Goal: Task Accomplishment & Management: Manage account settings

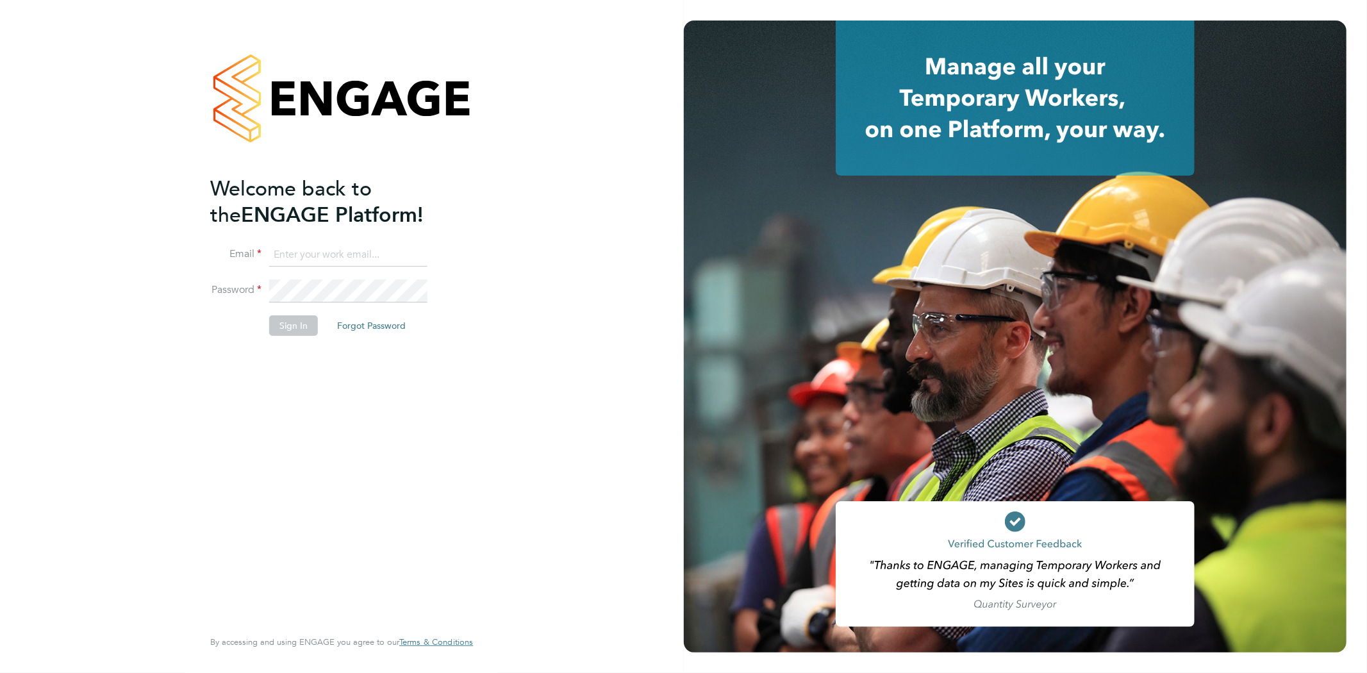
type input "info@cbwstaffingsolutions.com"
click at [303, 324] on button "Sign In" at bounding box center [293, 325] width 49 height 21
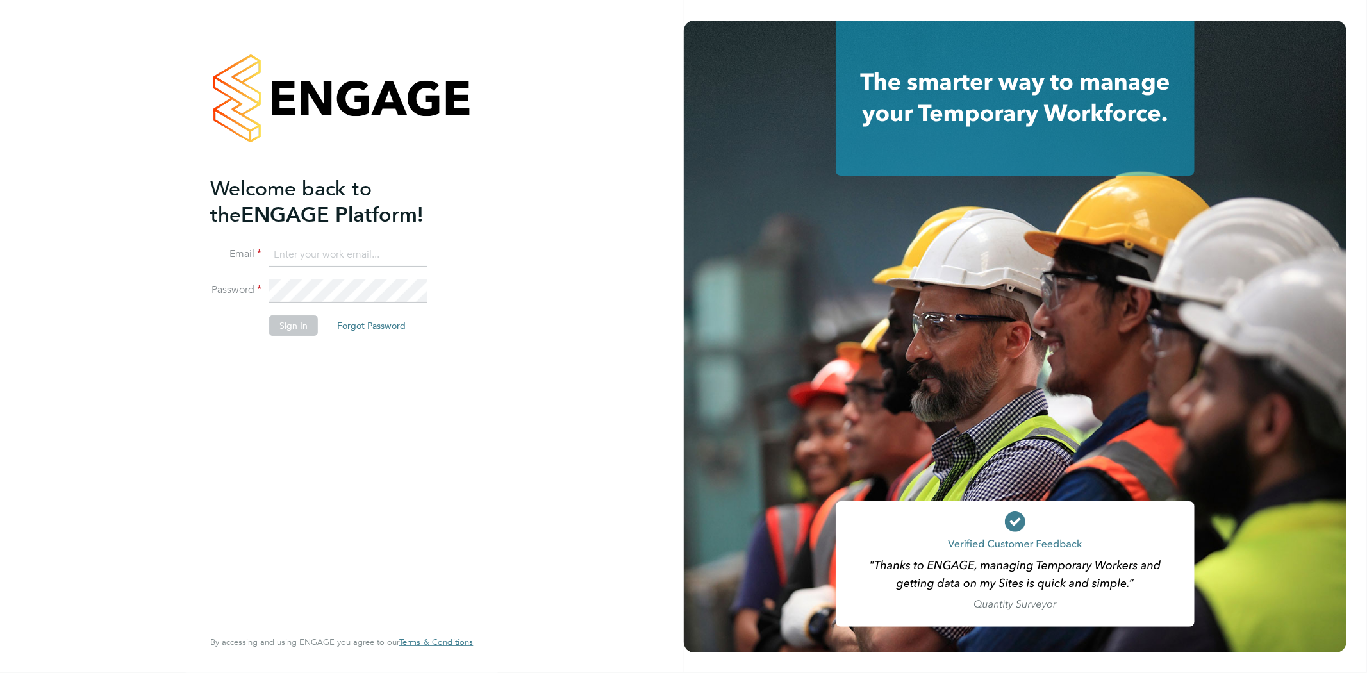
type input "info@cbwstaffingsolutions.com"
click at [293, 317] on button "Sign In" at bounding box center [293, 325] width 49 height 21
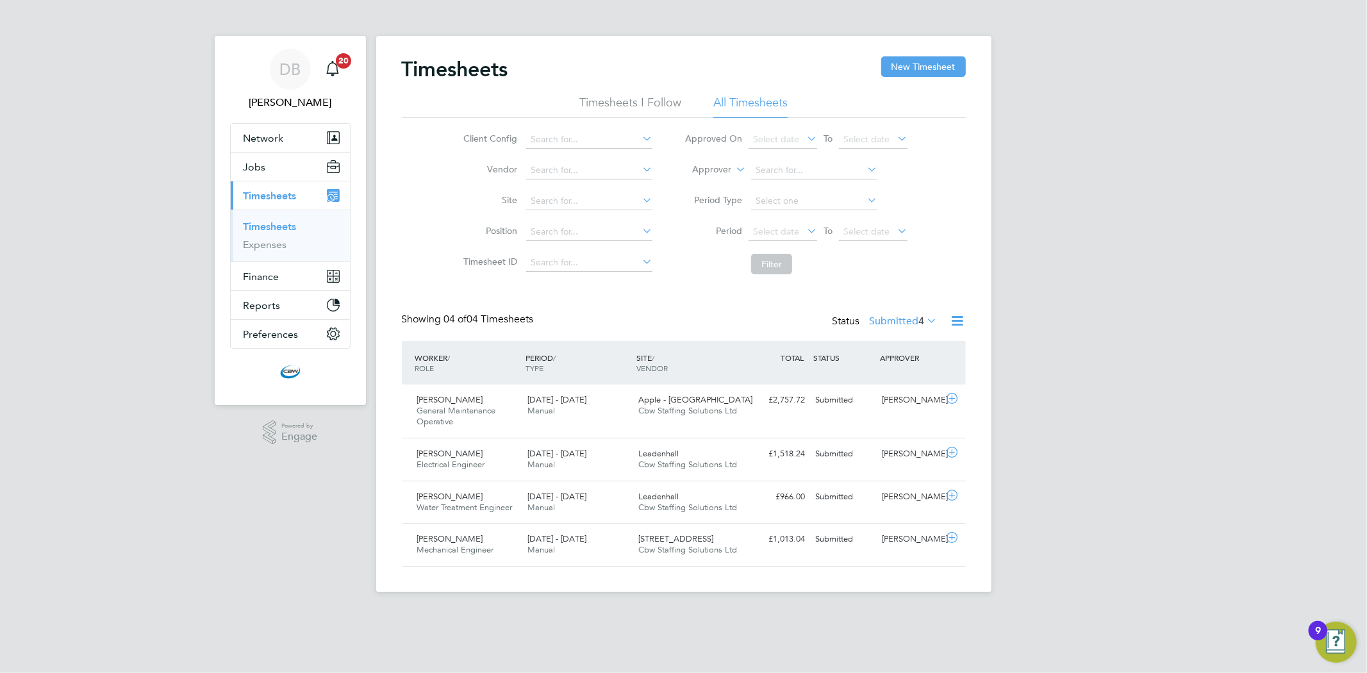
click at [273, 226] on link "Timesheets" at bounding box center [269, 226] width 53 height 12
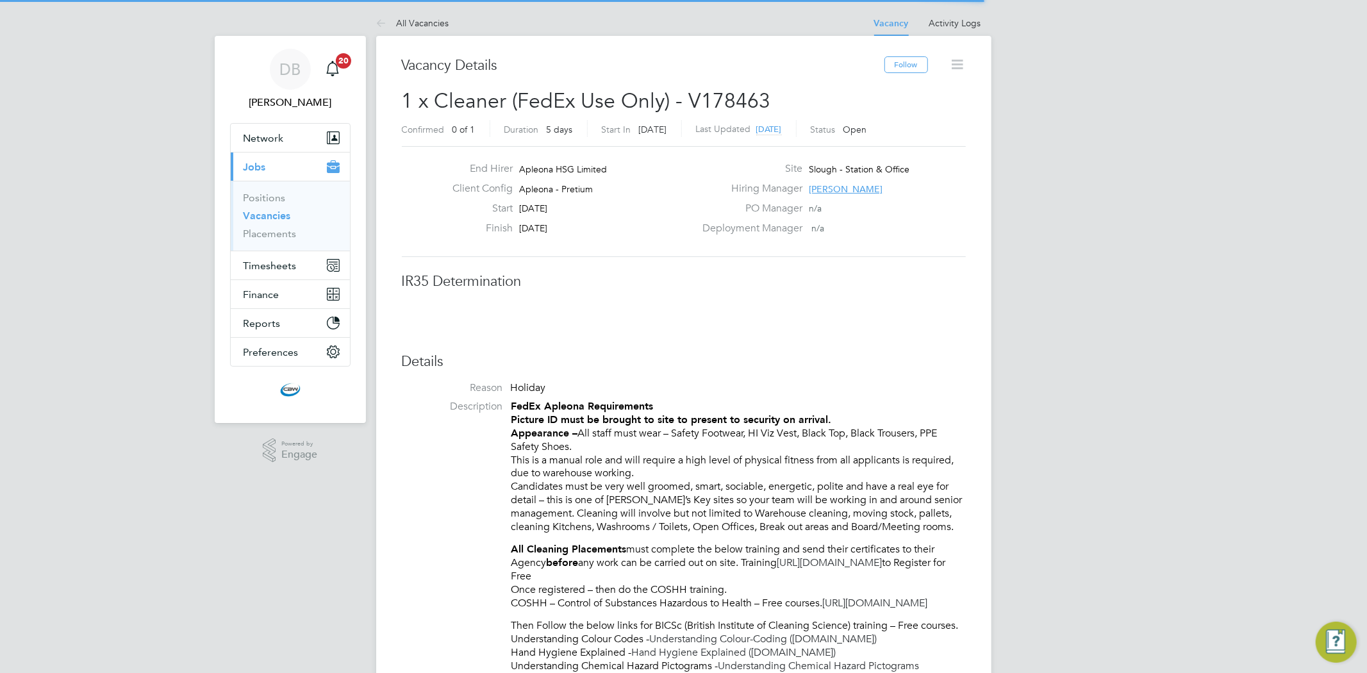
scroll to position [37, 90]
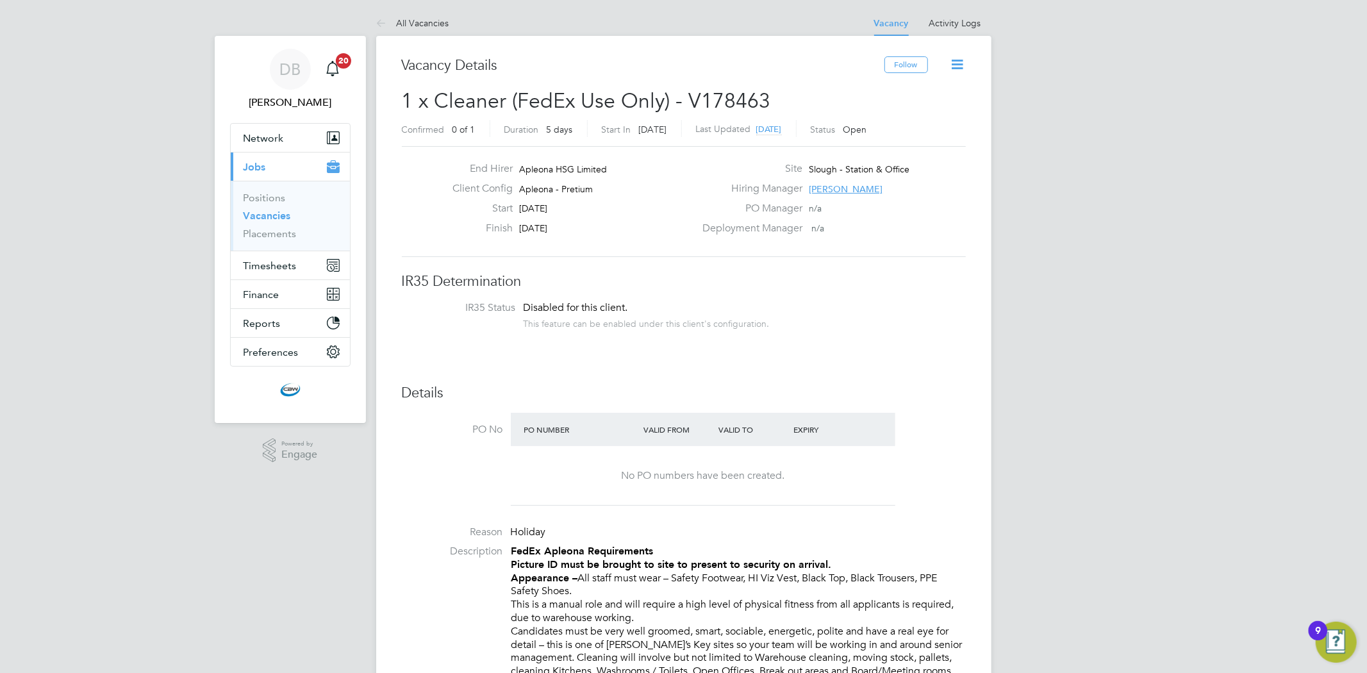
click at [261, 216] on link "Vacancies" at bounding box center [266, 216] width 47 height 12
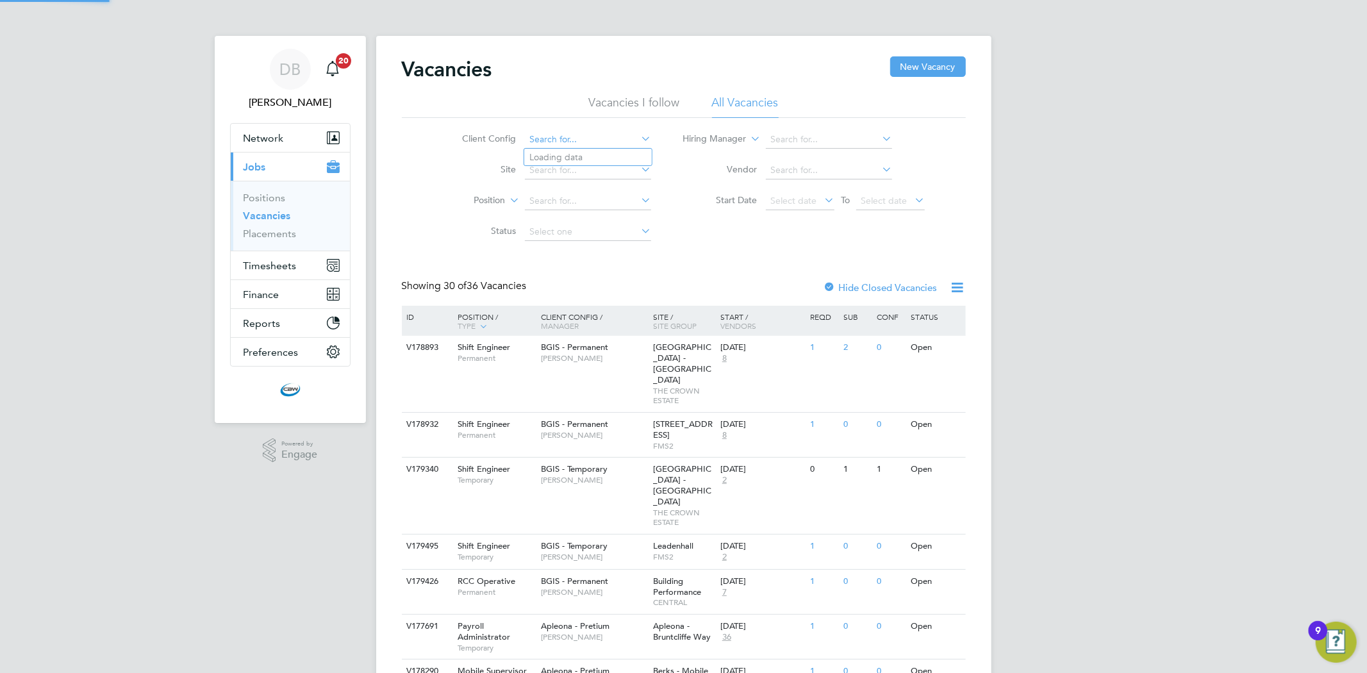
click at [559, 142] on input at bounding box center [588, 140] width 126 height 18
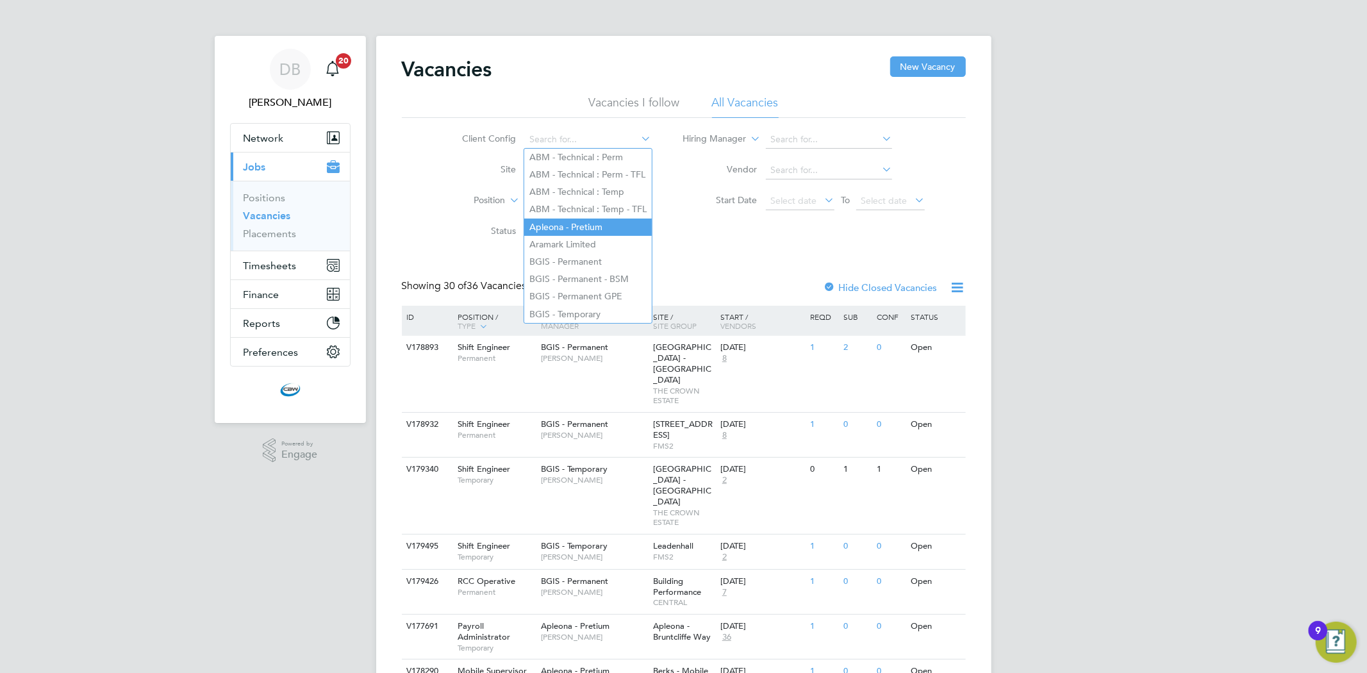
click at [588, 226] on li "Apleona - Pretium" at bounding box center [587, 226] width 127 height 17
type input "Apleona - Pretium"
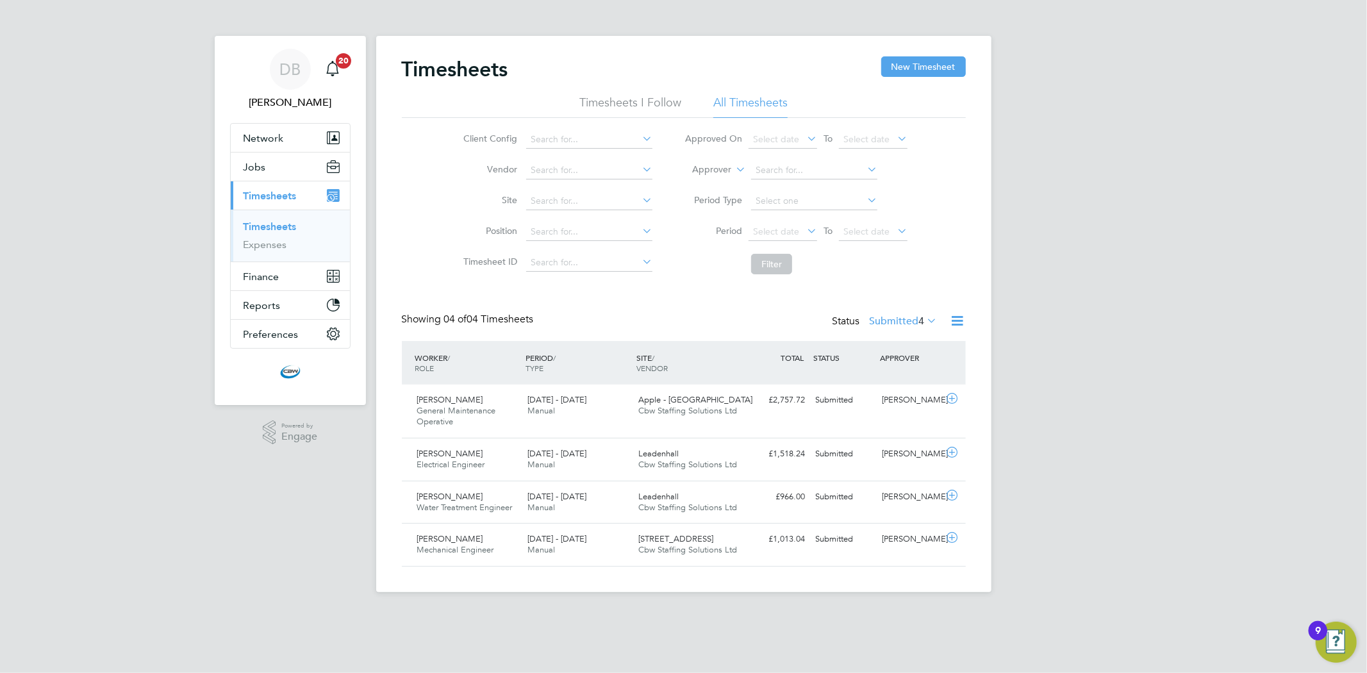
click at [893, 321] on label "Submitted 4" at bounding box center [903, 321] width 68 height 13
click at [887, 391] on li "Approved" at bounding box center [886, 398] width 59 height 18
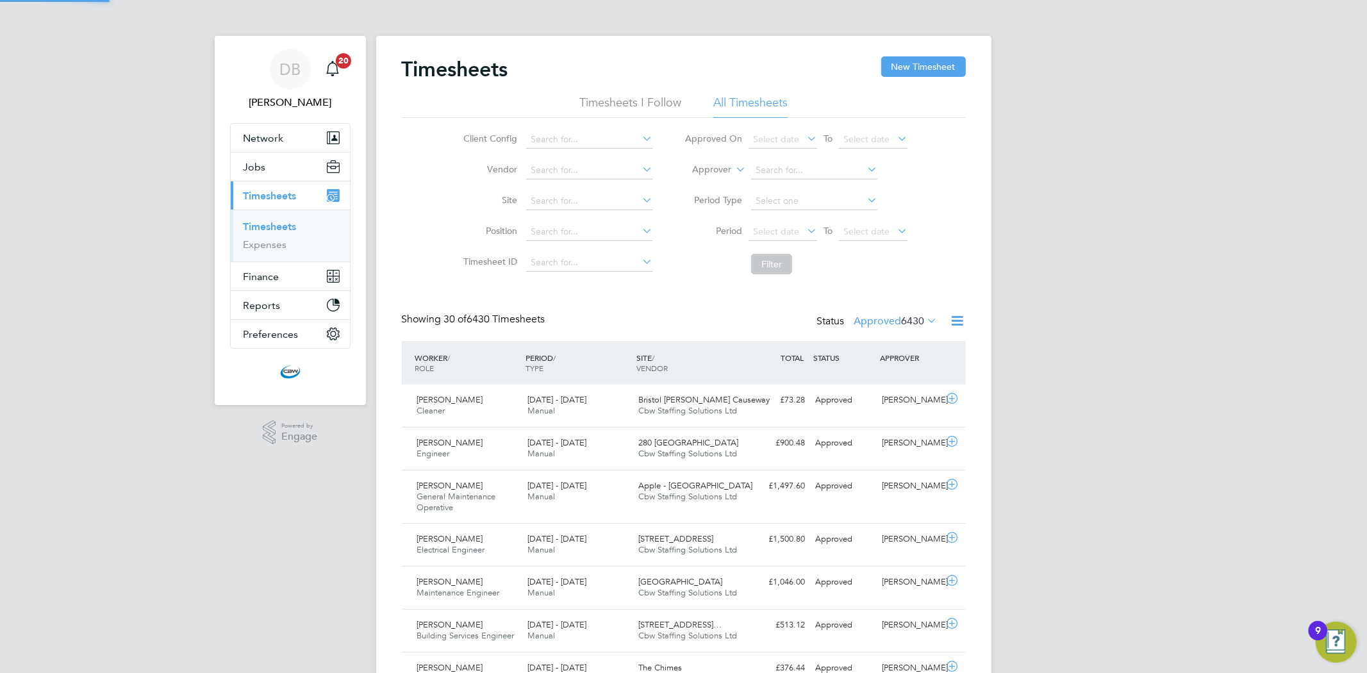
scroll to position [43, 111]
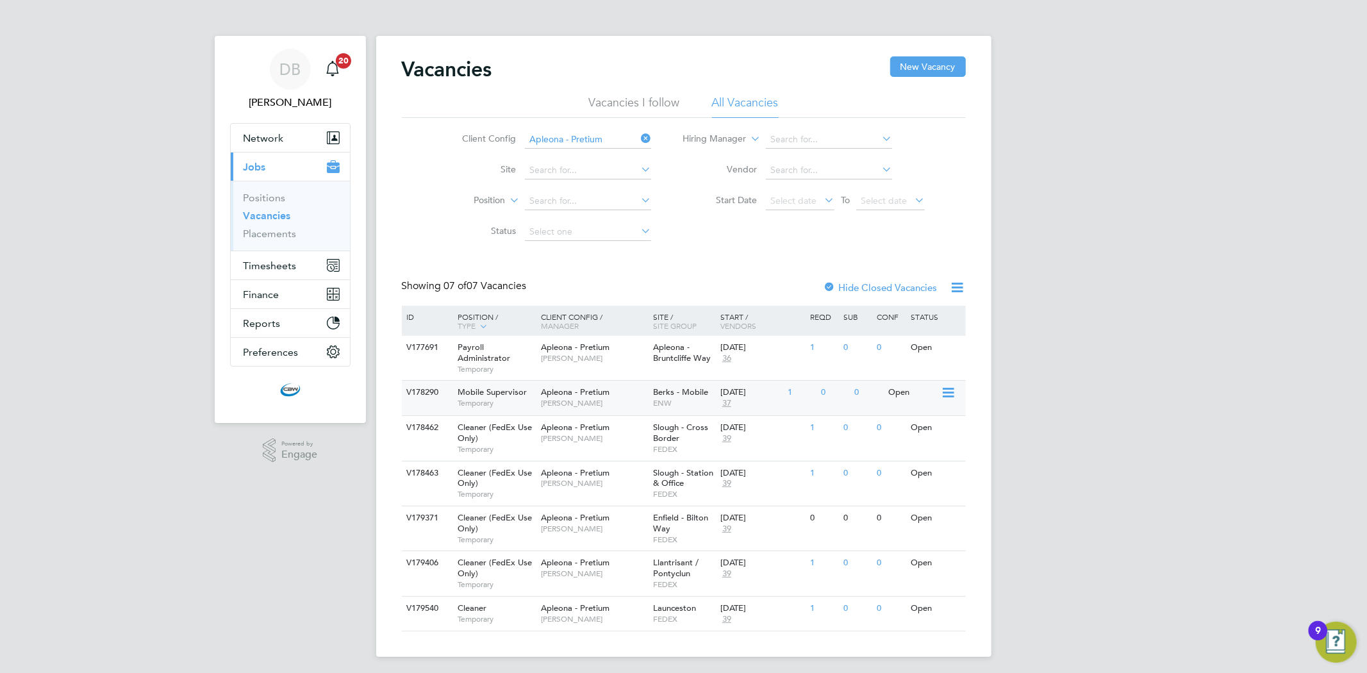
click at [573, 402] on span "[PERSON_NAME]" at bounding box center [594, 403] width 106 height 10
click at [607, 434] on span "Tracy Sellick" at bounding box center [594, 438] width 106 height 10
click at [481, 407] on span "Temporary" at bounding box center [495, 403] width 77 height 10
click at [546, 497] on div "V178463 Cleaner (FedEx Use Only) Temporary Apleona - Pretium Tracy Sellick Slou…" at bounding box center [684, 483] width 564 height 45
click at [573, 537] on div "Apleona - Pretium Tracy Sellick" at bounding box center [594, 522] width 112 height 33
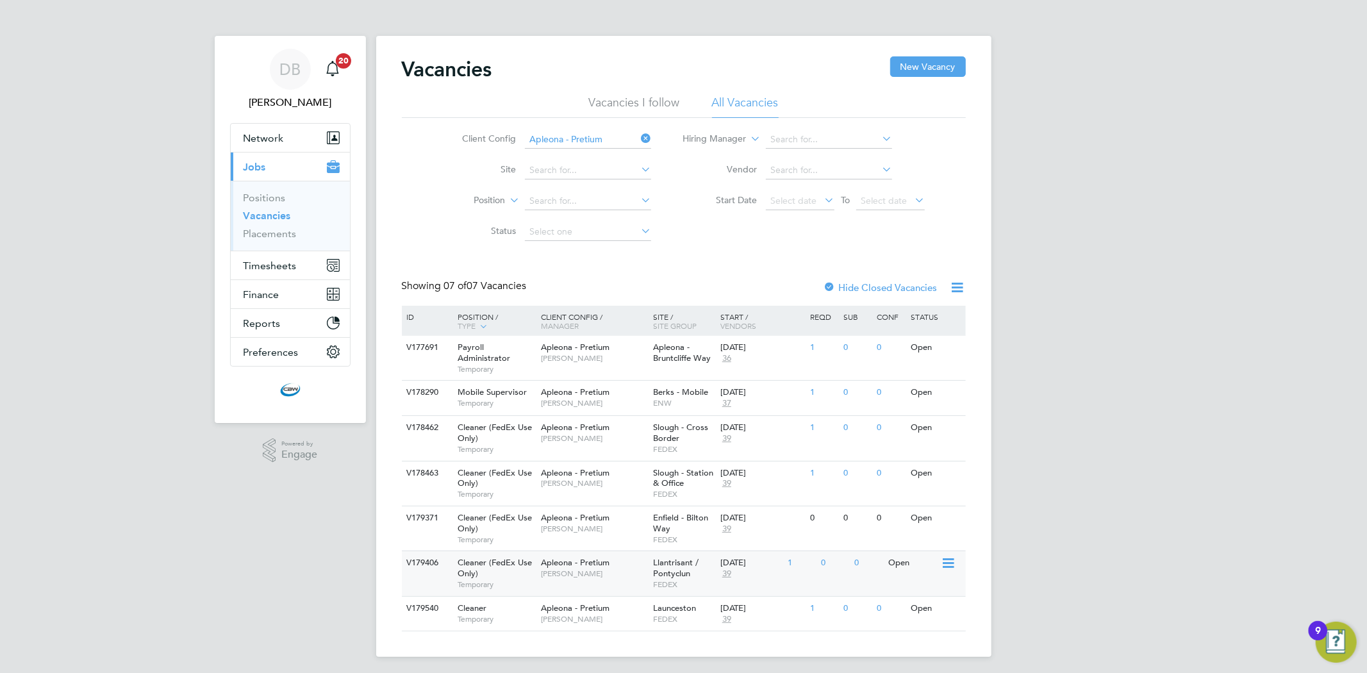
click at [626, 572] on span "Julie Tante" at bounding box center [594, 573] width 106 height 10
click at [736, 598] on div "09 Sep 2025 39" at bounding box center [750, 613] width 67 height 35
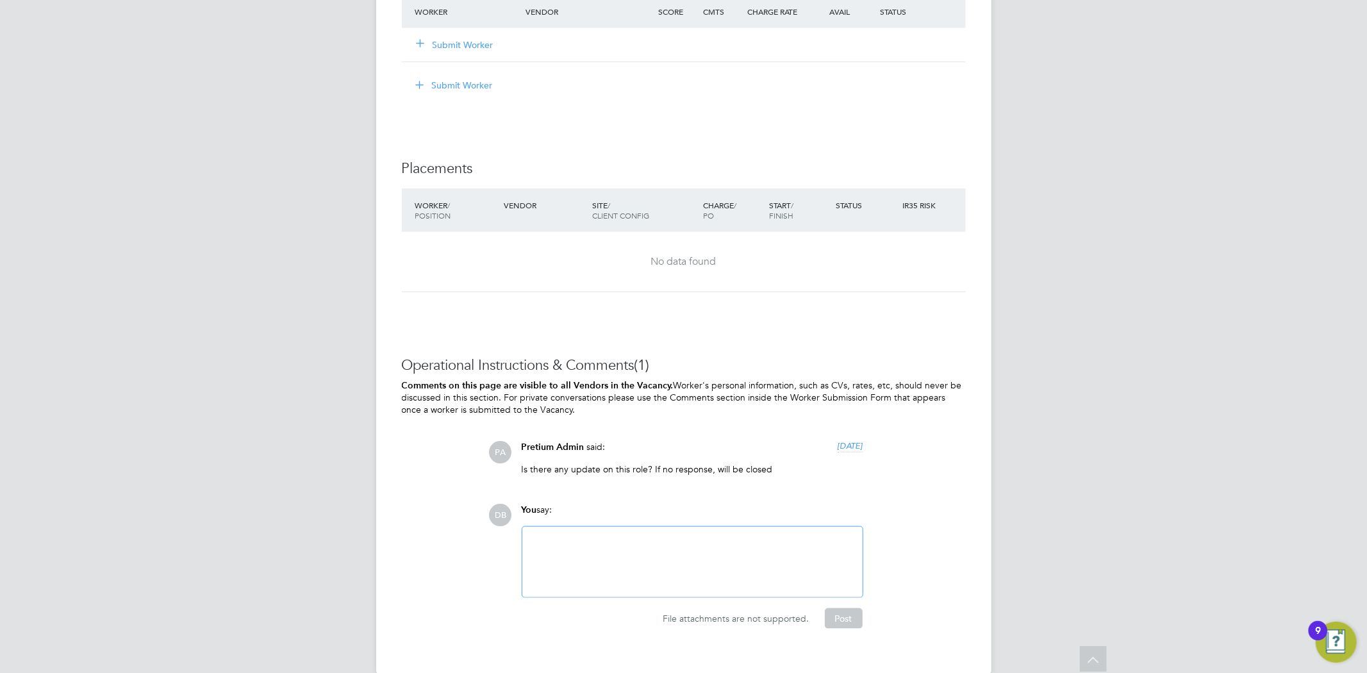
scroll to position [1089, 0]
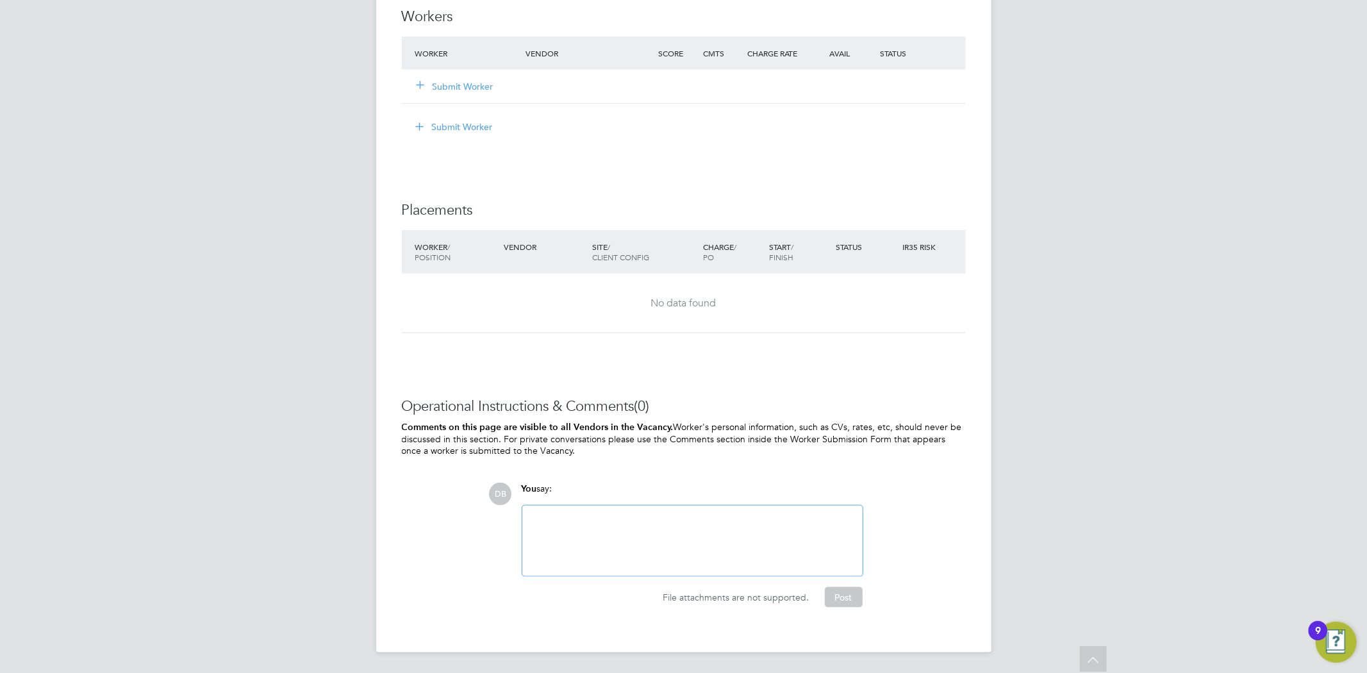
scroll to position [1276, 0]
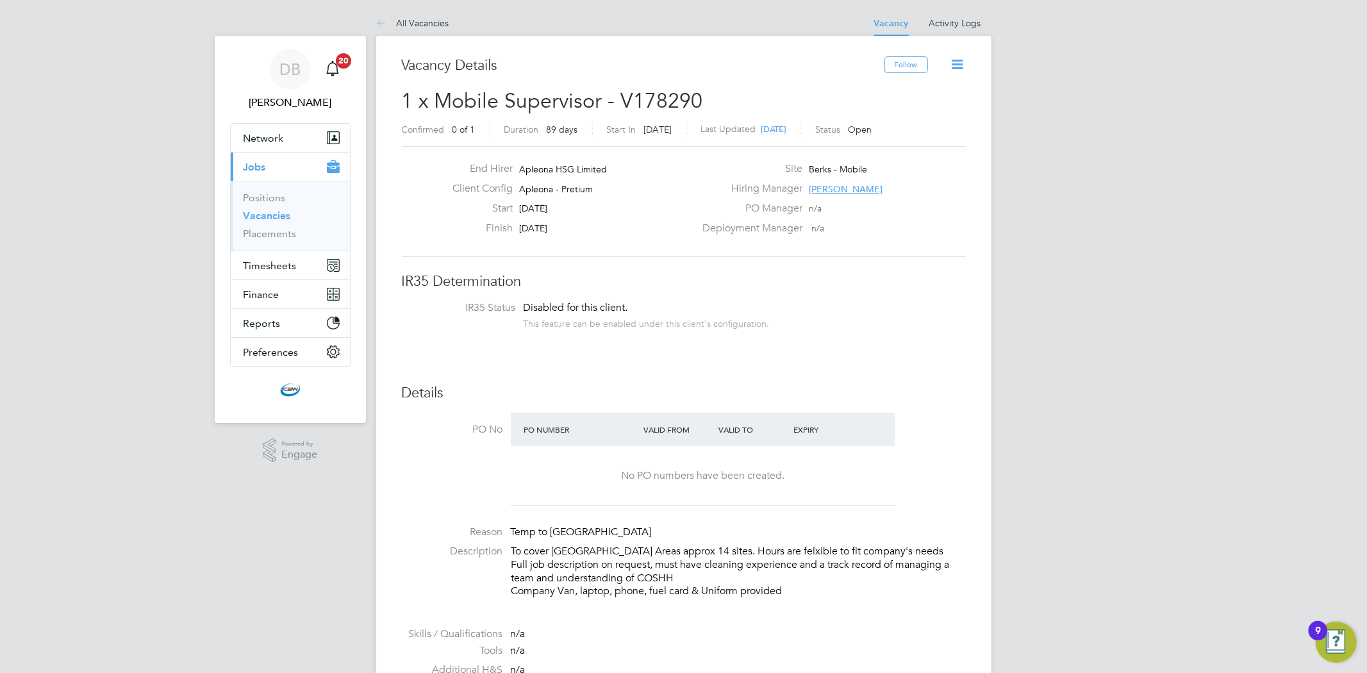
scroll to position [20, 276]
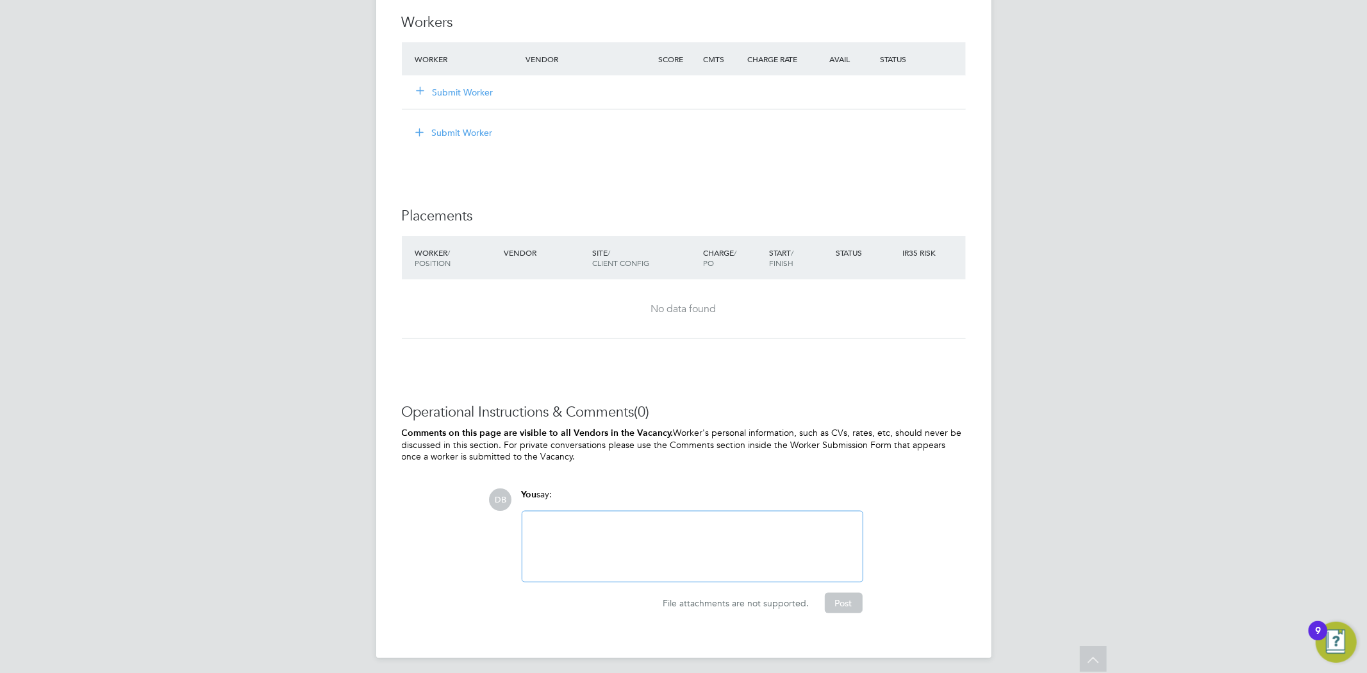
scroll to position [1276, 0]
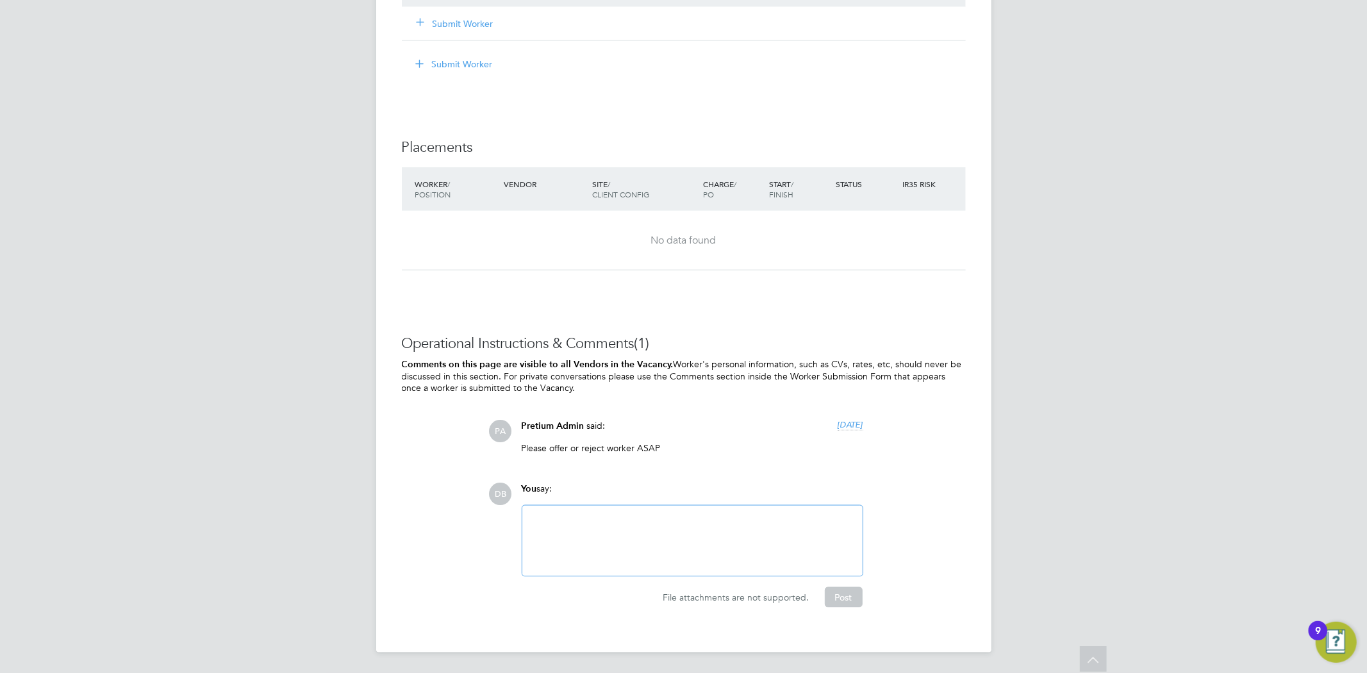
scroll to position [1338, 0]
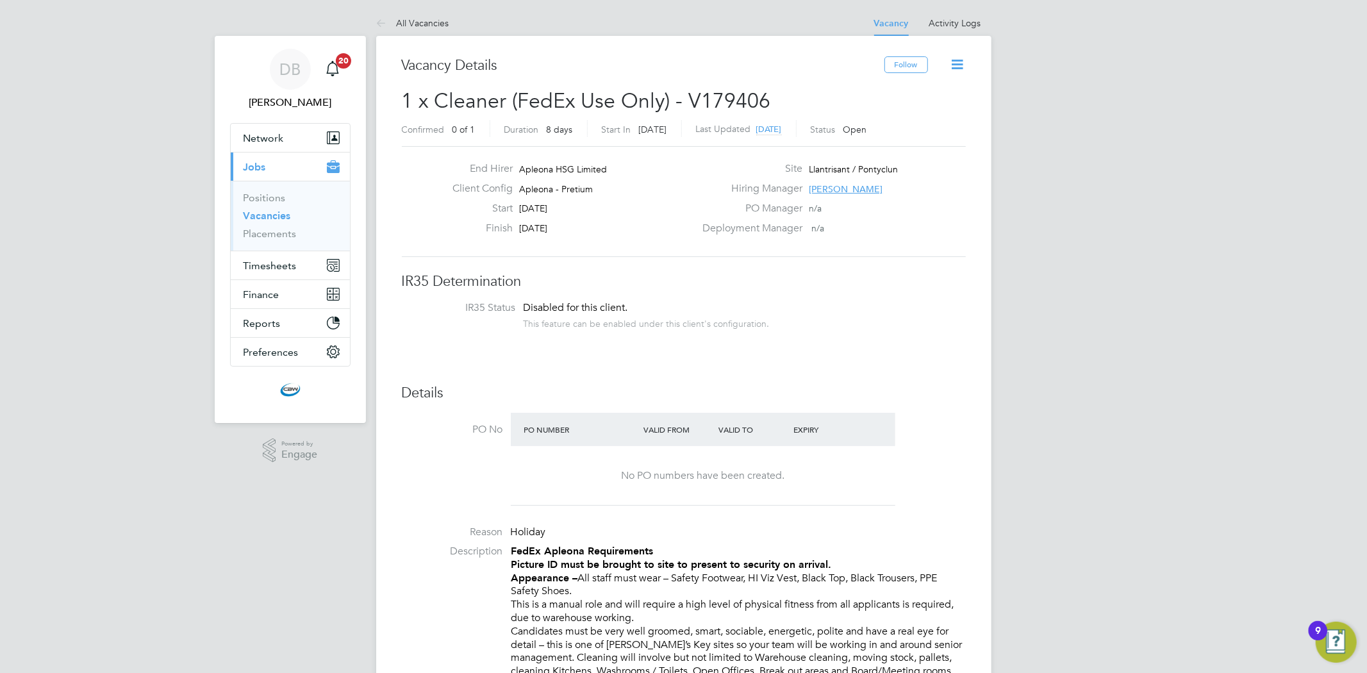
scroll to position [37, 90]
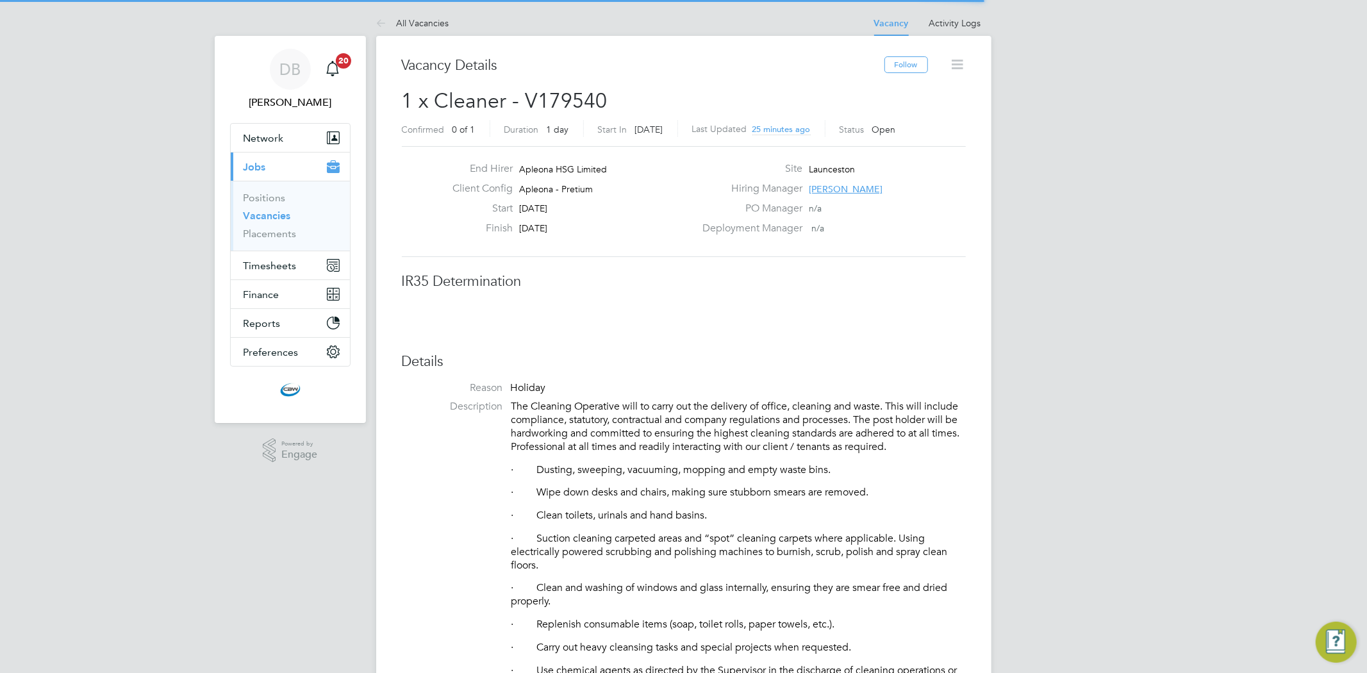
scroll to position [20, 276]
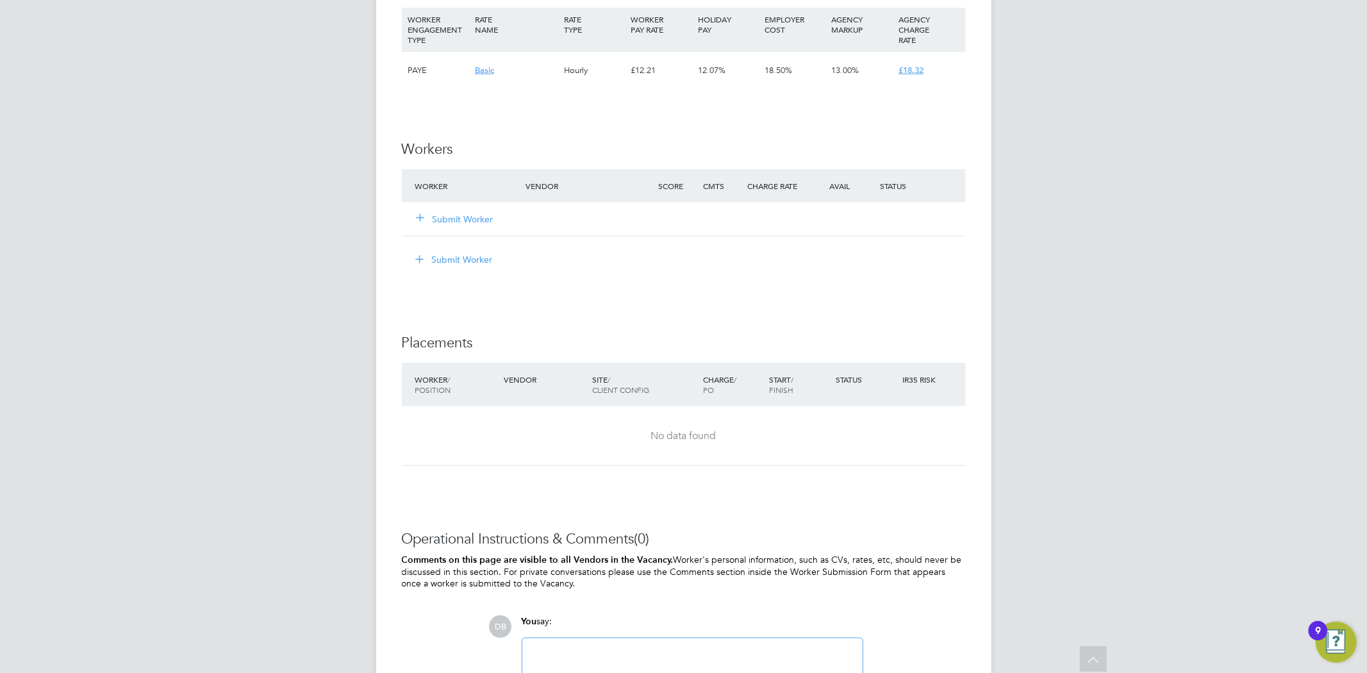
scroll to position [1139, 0]
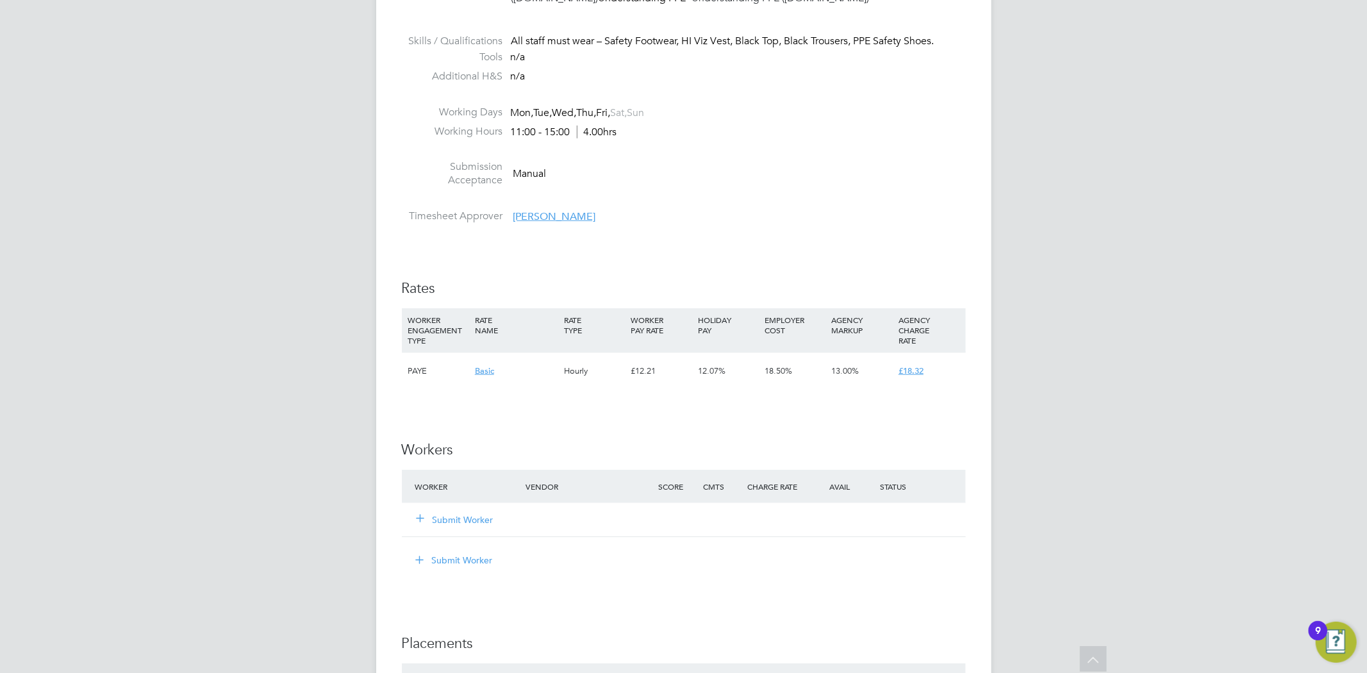
scroll to position [854, 0]
